Goal: Navigation & Orientation: Find specific page/section

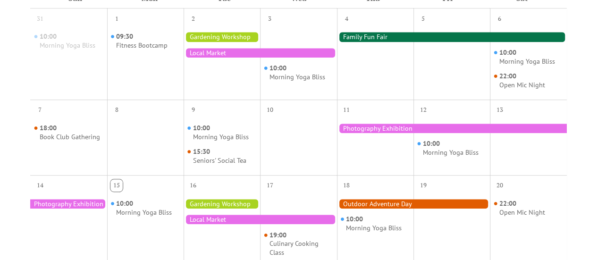
scroll to position [254, 0]
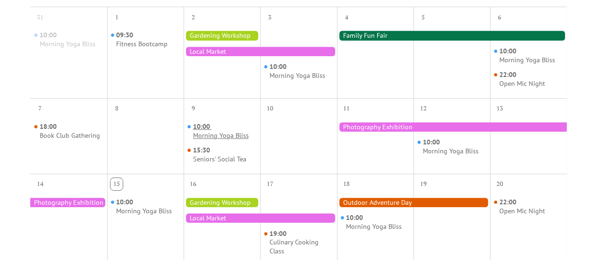
click at [221, 134] on div "Morning Yoga Bliss" at bounding box center [221, 135] width 56 height 9
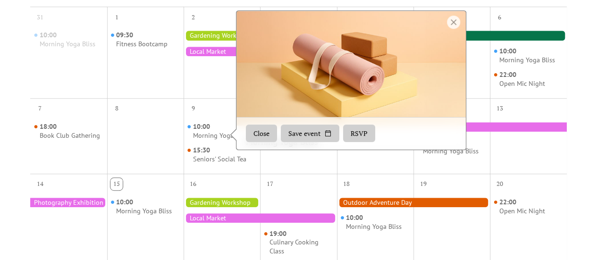
click at [262, 129] on button "Close" at bounding box center [261, 134] width 31 height 18
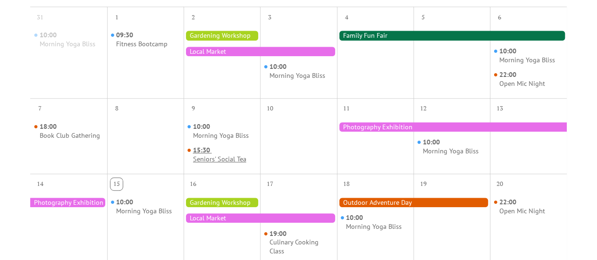
click at [224, 161] on div "Seniors' Social Tea" at bounding box center [219, 159] width 53 height 9
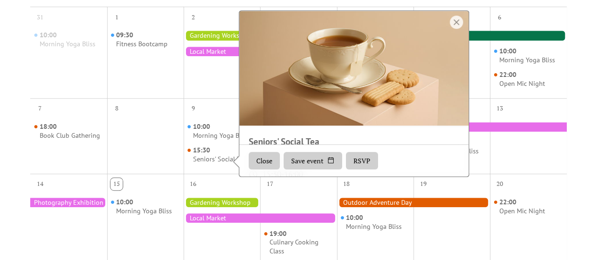
click at [258, 157] on button "Close" at bounding box center [264, 161] width 31 height 18
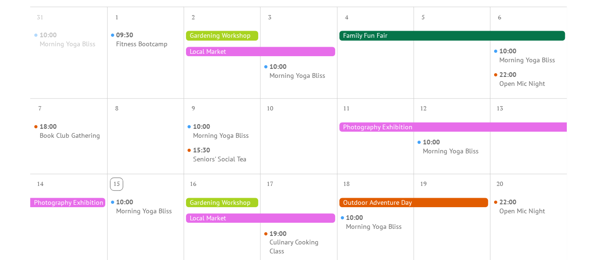
click at [217, 205] on div at bounding box center [222, 202] width 76 height 9
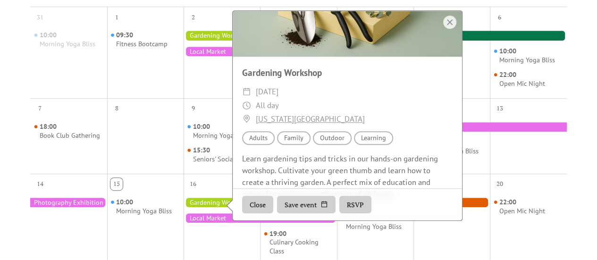
scroll to position [70, 0]
click at [257, 204] on button "Close" at bounding box center [257, 204] width 31 height 18
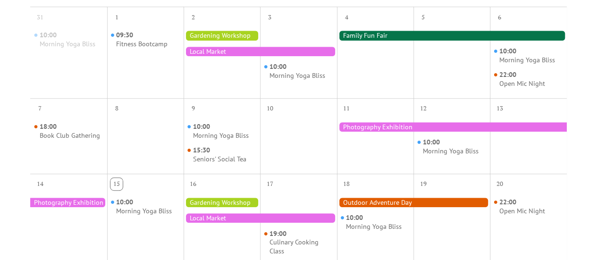
click at [215, 219] on div at bounding box center [260, 217] width 153 height 9
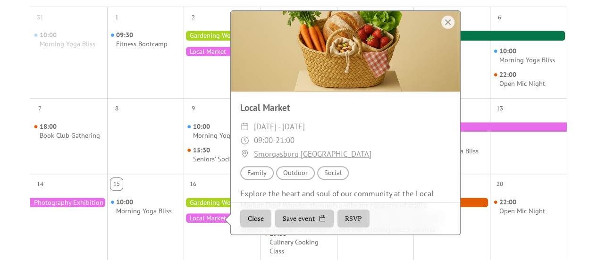
scroll to position [32, 0]
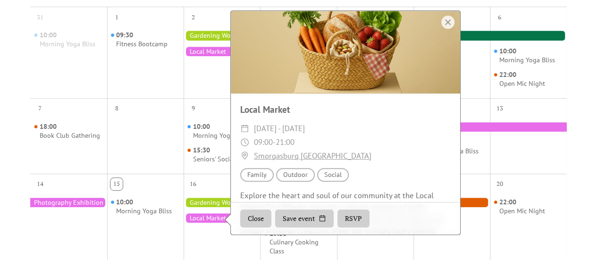
click at [258, 220] on button "Close" at bounding box center [255, 219] width 31 height 18
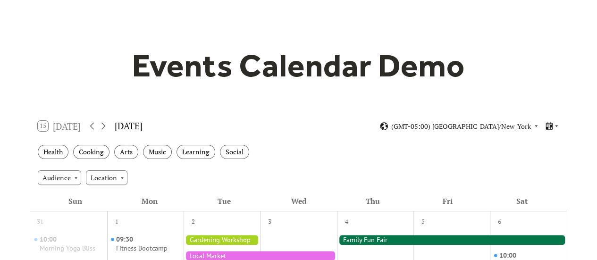
scroll to position [49, 0]
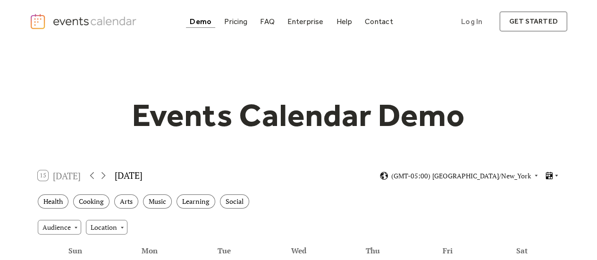
click at [556, 175] on icon at bounding box center [557, 176] width 6 height 6
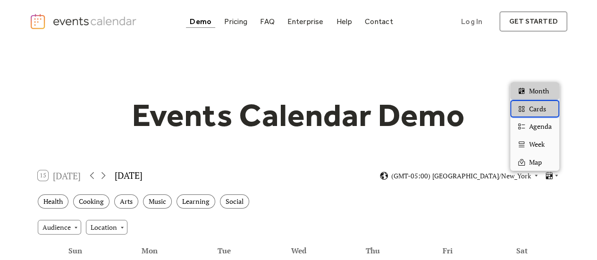
click at [541, 113] on span "Cards" at bounding box center [537, 109] width 17 height 10
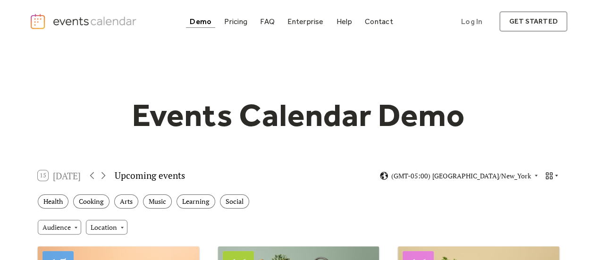
click at [554, 175] on icon at bounding box center [557, 176] width 6 height 6
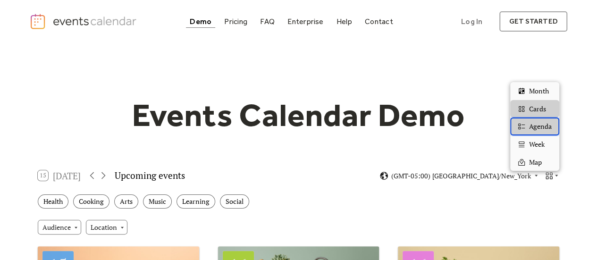
click at [539, 128] on span "Agenda" at bounding box center [540, 126] width 23 height 10
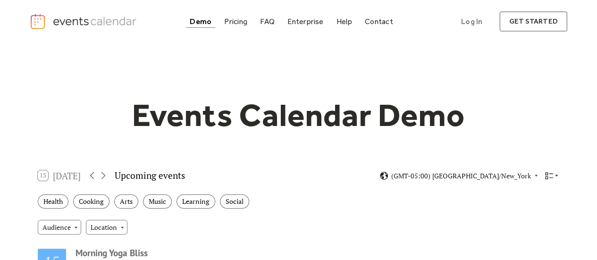
click at [552, 178] on icon at bounding box center [549, 175] width 9 height 9
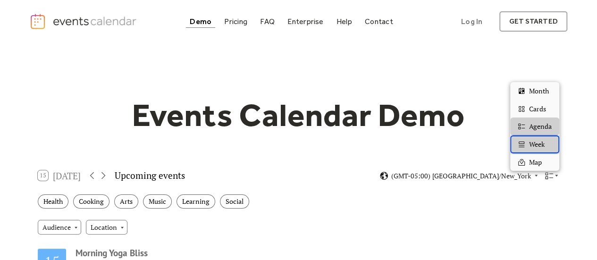
click at [539, 147] on span "Week" at bounding box center [537, 144] width 16 height 10
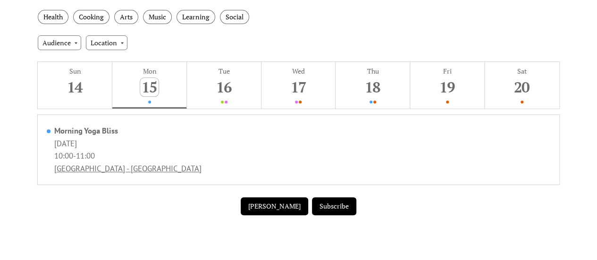
scroll to position [185, 0]
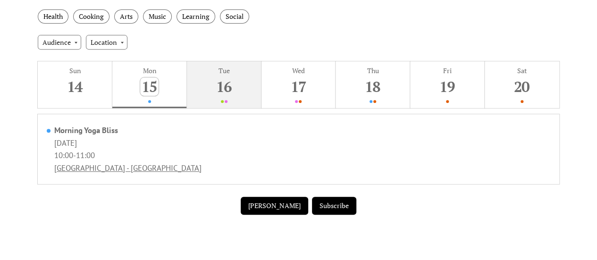
click at [231, 103] on button "Tue 16" at bounding box center [224, 84] width 75 height 47
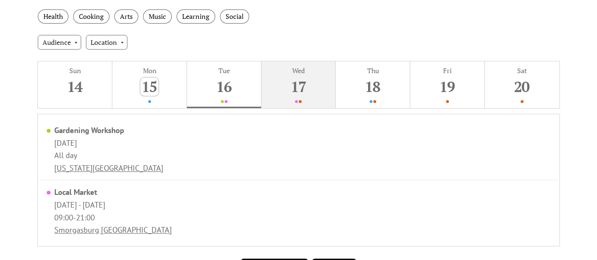
click at [330, 94] on button "Wed 17" at bounding box center [299, 84] width 75 height 47
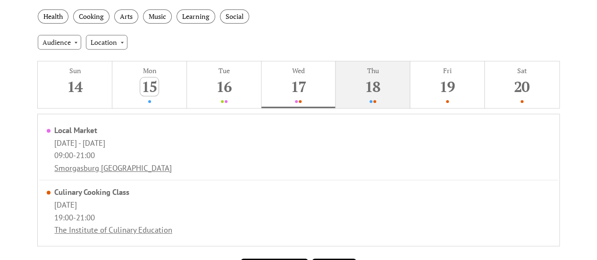
click at [380, 94] on div "18" at bounding box center [373, 86] width 18 height 18
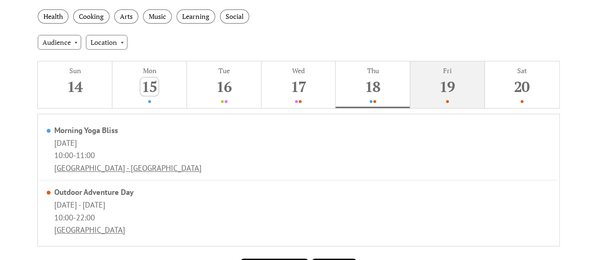
click at [471, 94] on button "Fri 19" at bounding box center [447, 84] width 75 height 47
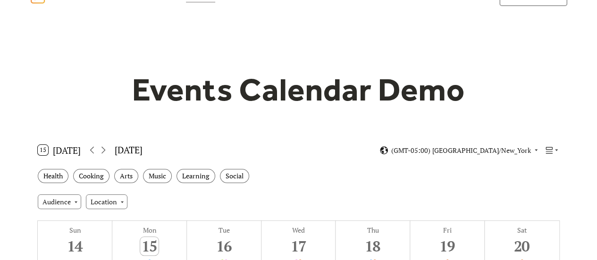
scroll to position [25, 0]
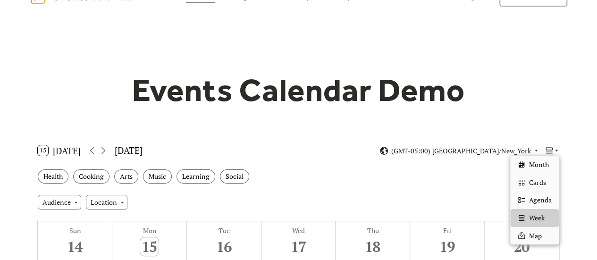
click at [553, 148] on icon at bounding box center [549, 150] width 9 height 9
click at [538, 238] on span "Map" at bounding box center [535, 236] width 13 height 10
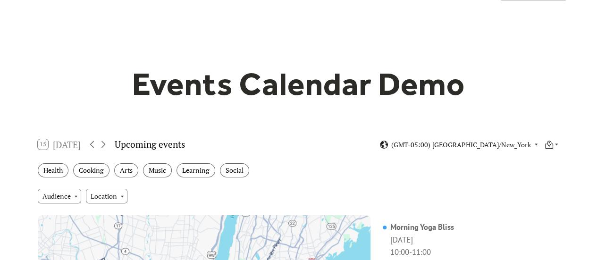
scroll to position [0, 0]
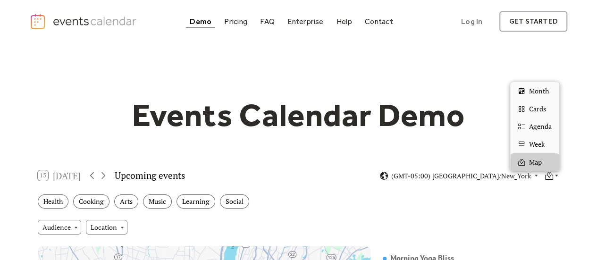
click at [552, 175] on icon at bounding box center [549, 175] width 9 height 9
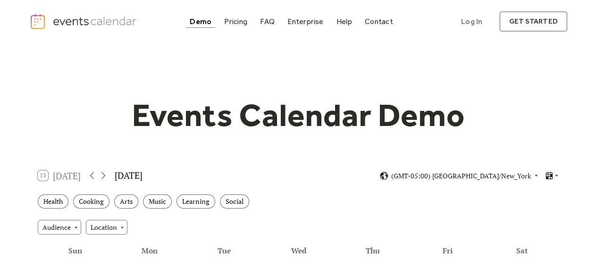
click at [118, 20] on img "home" at bounding box center [84, 21] width 109 height 17
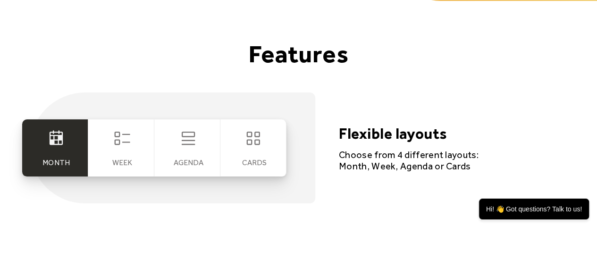
scroll to position [1865, 0]
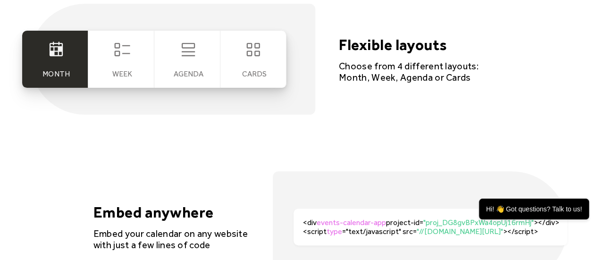
click at [130, 59] on div "Week" at bounding box center [121, 59] width 66 height 57
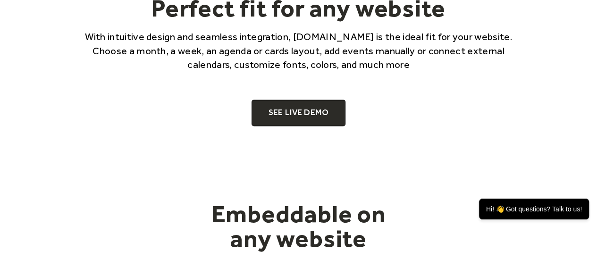
scroll to position [590, 0]
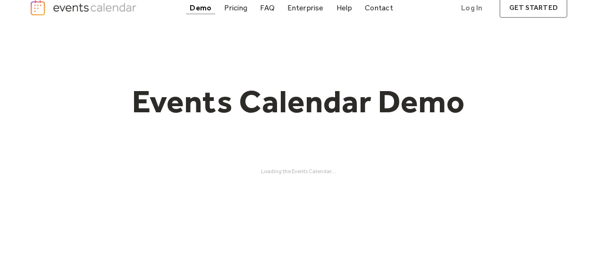
scroll to position [7, 0]
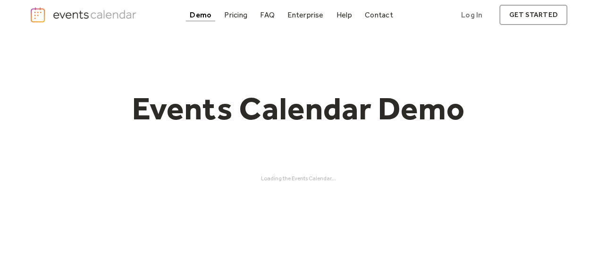
click at [207, 14] on div "Demo" at bounding box center [201, 14] width 22 height 5
